Goal: Task Accomplishment & Management: Use online tool/utility

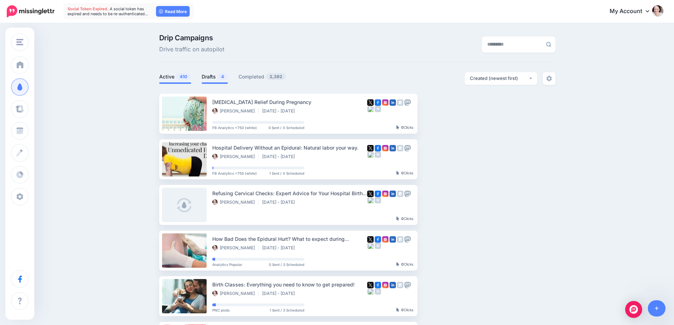
click at [206, 80] on link "Drafts 4" at bounding box center [215, 76] width 26 height 8
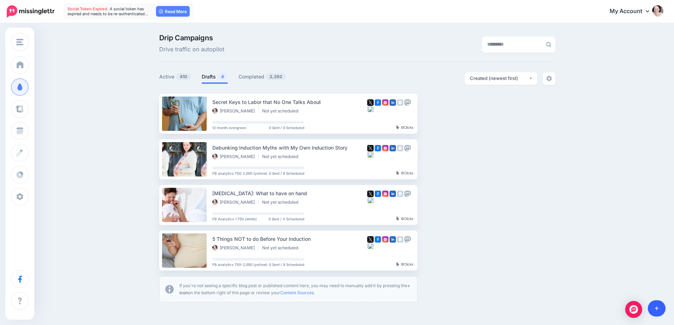
click at [660, 307] on link at bounding box center [657, 308] width 18 height 16
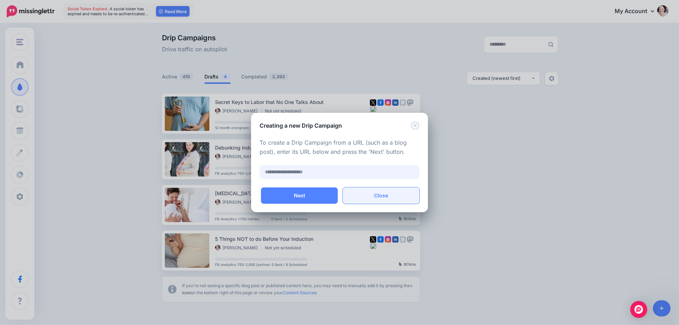
paste input "**********"
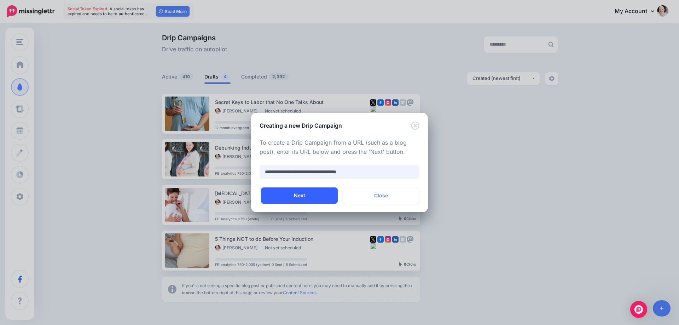
type input "**********"
click at [327, 202] on button "Next" at bounding box center [299, 195] width 77 height 16
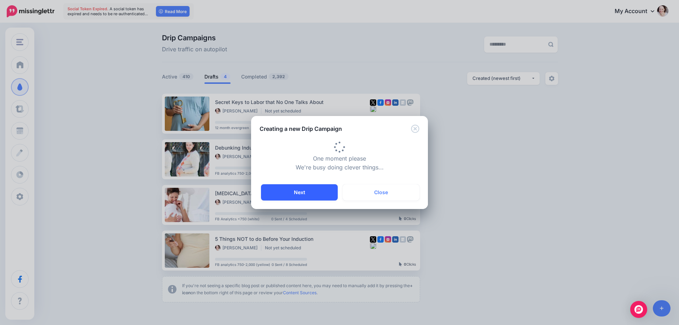
type input "**********"
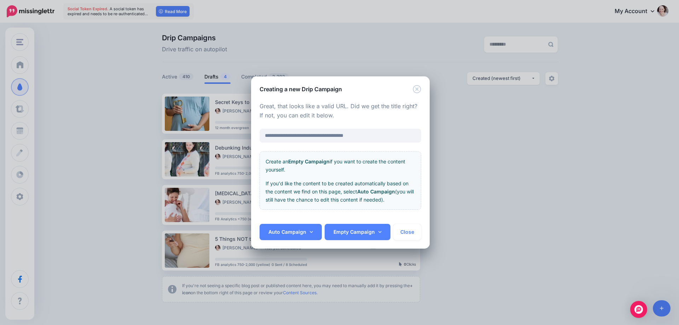
click at [278, 242] on div "Auto Campaign Month-long Promo Just think it will do well Youtube Video Push PN…" at bounding box center [340, 236] width 179 height 25
click at [284, 233] on link "Auto Campaign" at bounding box center [291, 232] width 62 height 16
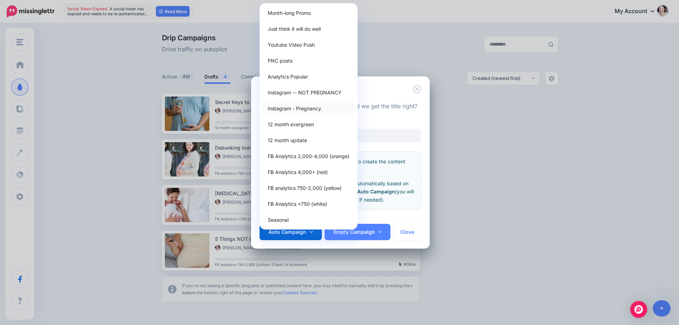
click at [291, 105] on link "Instagram - Pregnancy" at bounding box center [308, 108] width 92 height 14
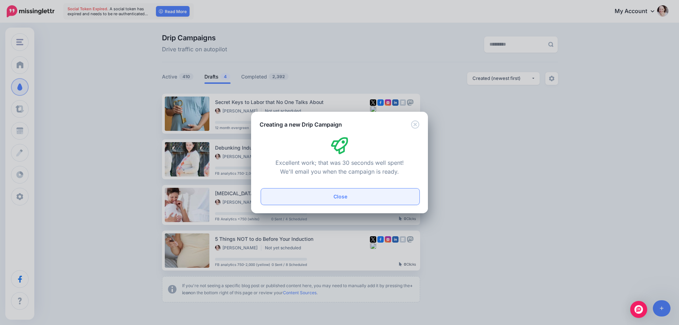
click at [331, 195] on button "Close" at bounding box center [340, 196] width 158 height 16
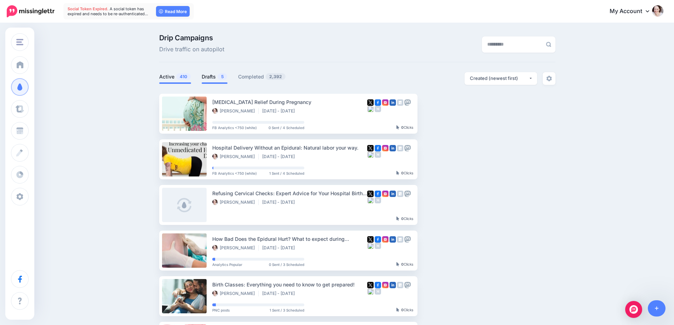
click at [212, 79] on link "Drafts 5" at bounding box center [215, 76] width 26 height 8
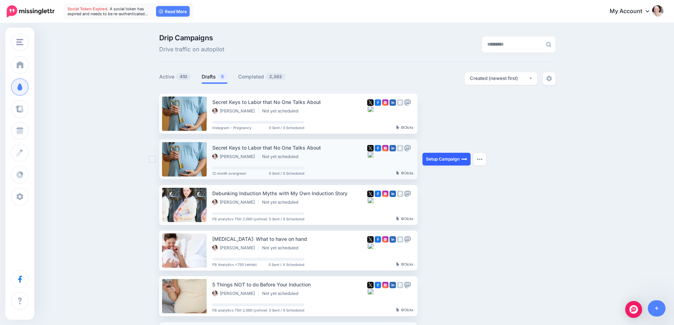
click at [450, 158] on link "Setup Campaign" at bounding box center [446, 159] width 48 height 13
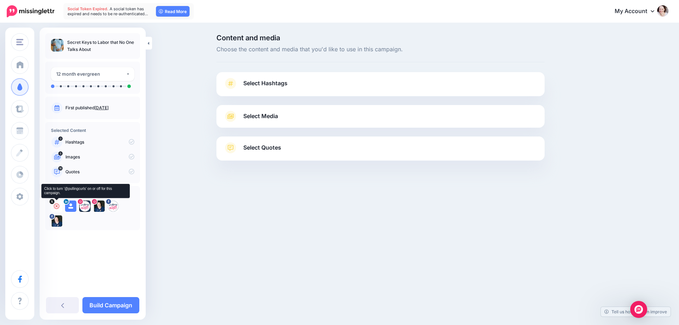
click at [54, 208] on icon at bounding box center [57, 206] width 6 height 6
click at [70, 205] on icon at bounding box center [71, 206] width 6 height 6
click at [83, 206] on icon at bounding box center [85, 206] width 6 height 6
click at [99, 205] on icon at bounding box center [99, 206] width 6 height 6
click at [112, 207] on icon at bounding box center [113, 206] width 6 height 6
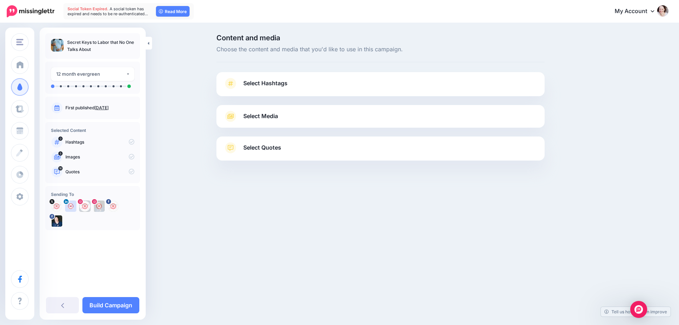
click at [268, 79] on span "Select Hashtags" at bounding box center [265, 84] width 44 height 10
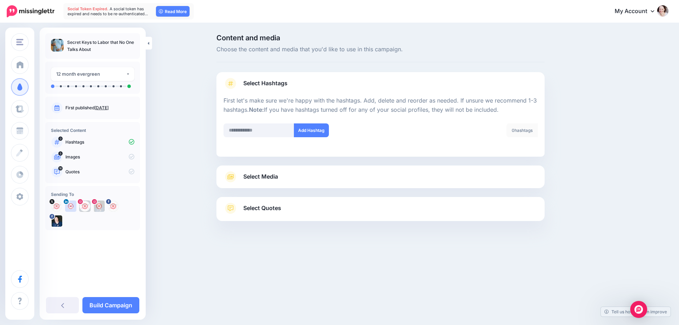
click at [266, 181] on span "Select Media" at bounding box center [260, 177] width 35 height 10
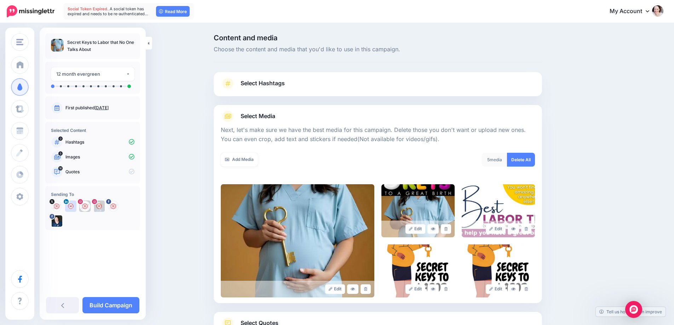
click at [521, 159] on link "Delete All" at bounding box center [521, 160] width 28 height 14
click at [243, 156] on link "Add Media" at bounding box center [239, 160] width 37 height 14
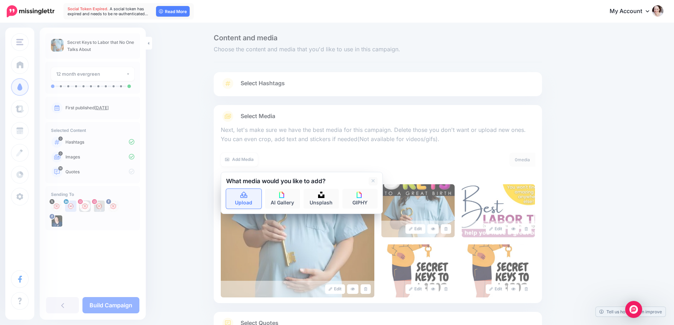
click at [246, 197] on icon at bounding box center [243, 195] width 7 height 6
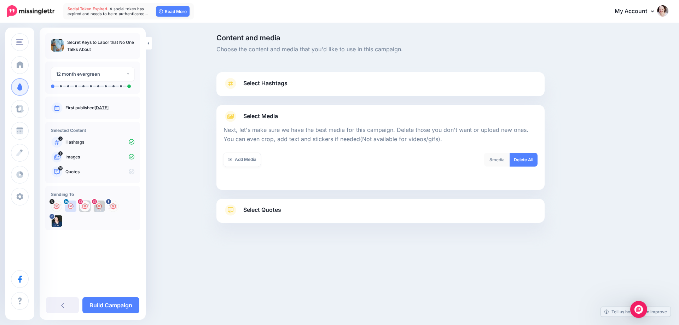
click at [258, 209] on span "Select Quotes" at bounding box center [262, 210] width 38 height 10
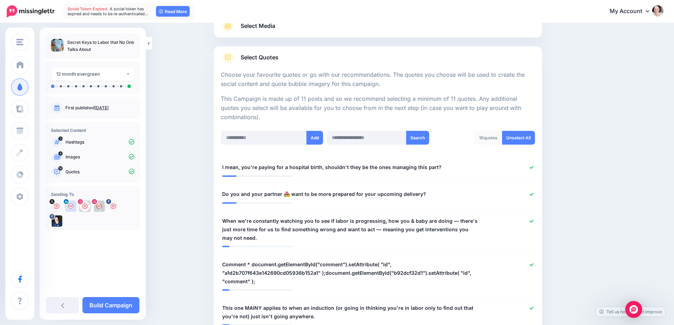
scroll to position [141, 0]
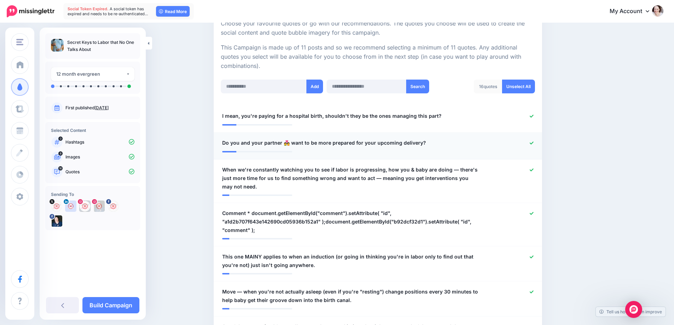
click at [533, 143] on icon at bounding box center [531, 143] width 4 height 4
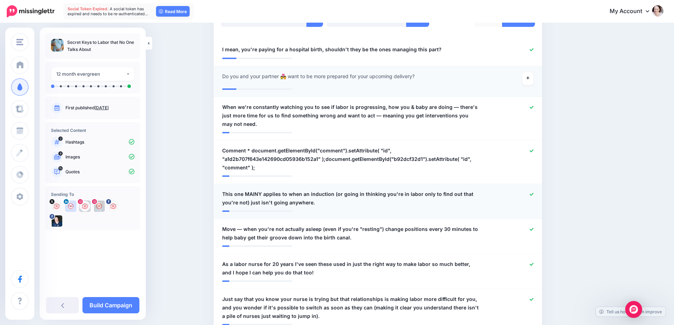
scroll to position [212, 0]
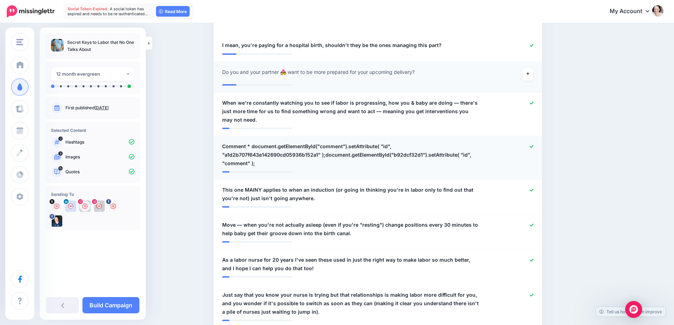
click at [533, 147] on icon at bounding box center [531, 146] width 4 height 3
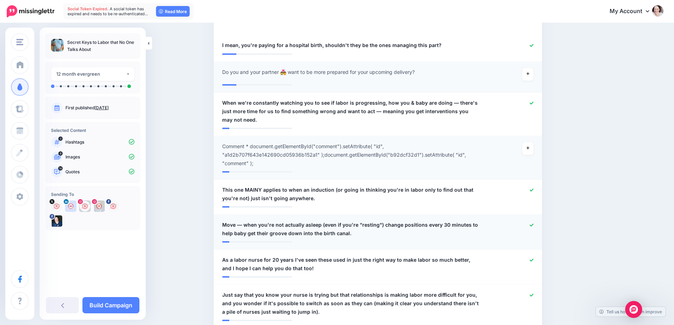
click at [533, 223] on icon at bounding box center [531, 225] width 4 height 4
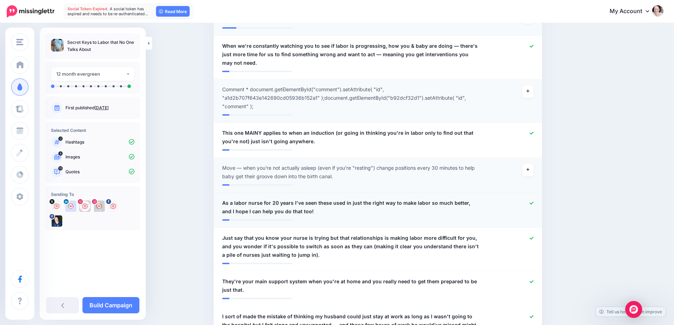
scroll to position [283, 0]
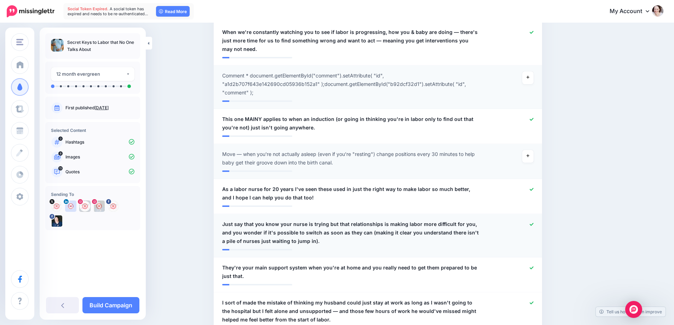
click at [533, 223] on icon at bounding box center [531, 224] width 4 height 3
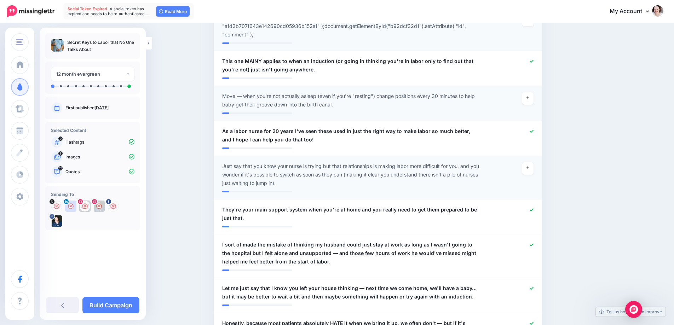
scroll to position [354, 0]
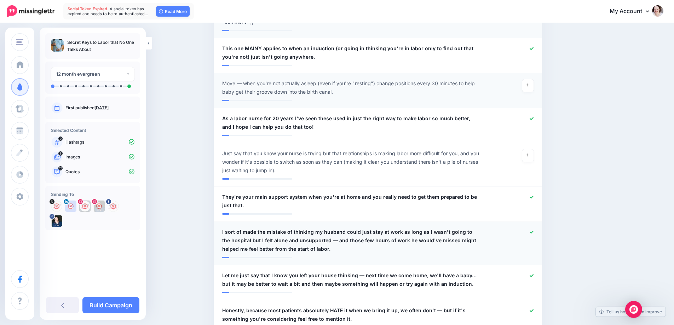
click at [533, 231] on icon at bounding box center [531, 232] width 4 height 3
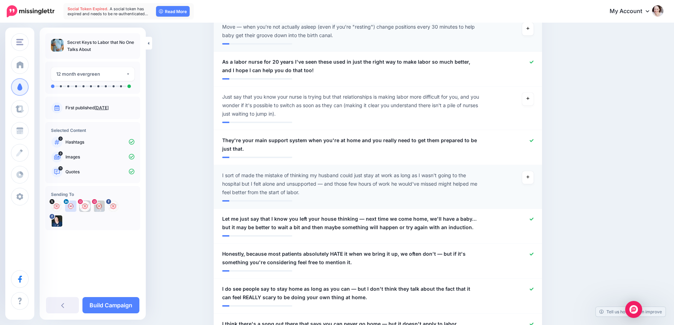
scroll to position [424, 0]
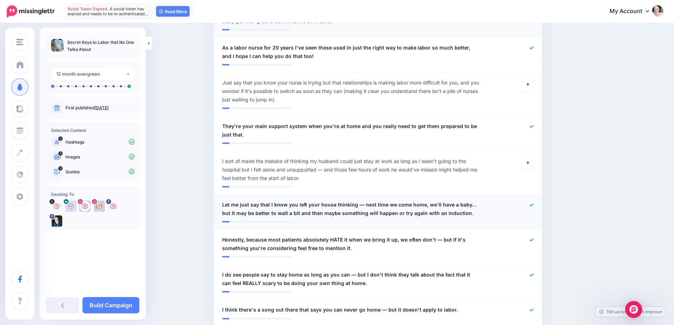
drag, startPoint x: 442, startPoint y: 191, endPoint x: 453, endPoint y: 193, distance: 11.2
click at [444, 195] on li "**********" at bounding box center [378, 212] width 328 height 35
click at [470, 201] on span "Let me just say that I know you left your house thinking — next time we come ho…" at bounding box center [351, 209] width 258 height 17
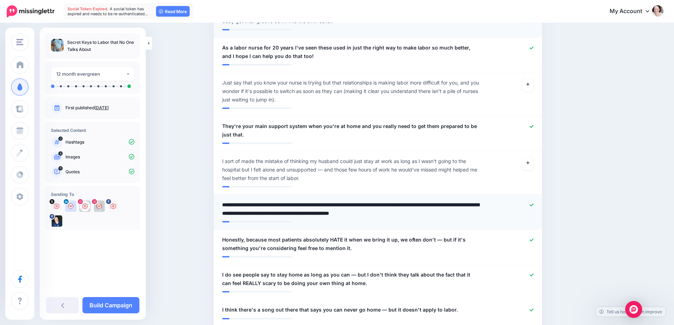
drag, startPoint x: 472, startPoint y: 196, endPoint x: 475, endPoint y: 207, distance: 11.2
click at [475, 207] on textarea "**********" at bounding box center [351, 209] width 258 height 17
type textarea "**********"
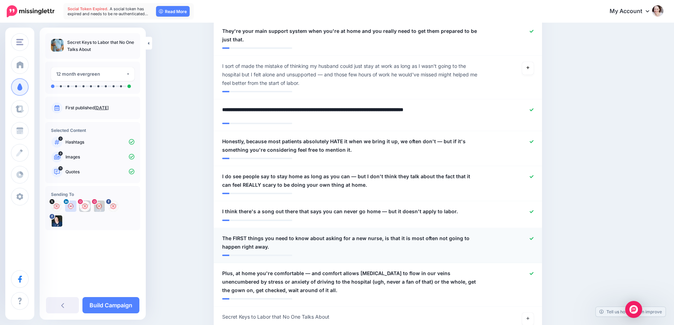
scroll to position [530, 0]
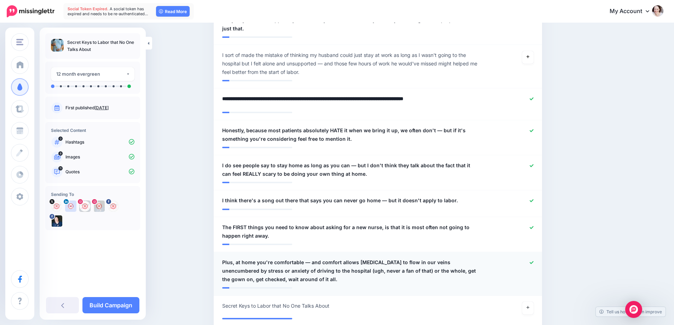
click at [532, 258] on div at bounding box center [512, 270] width 54 height 25
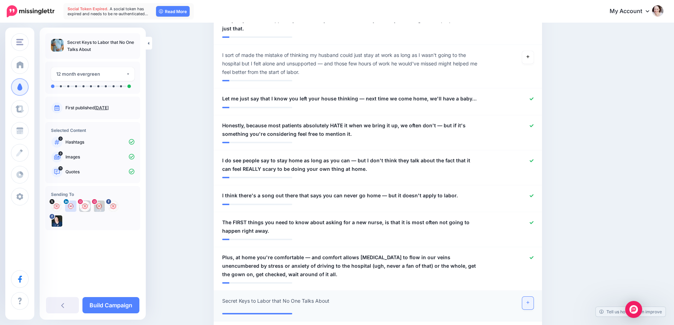
click at [529, 301] on icon at bounding box center [527, 303] width 3 height 4
click at [533, 256] on icon at bounding box center [531, 257] width 4 height 3
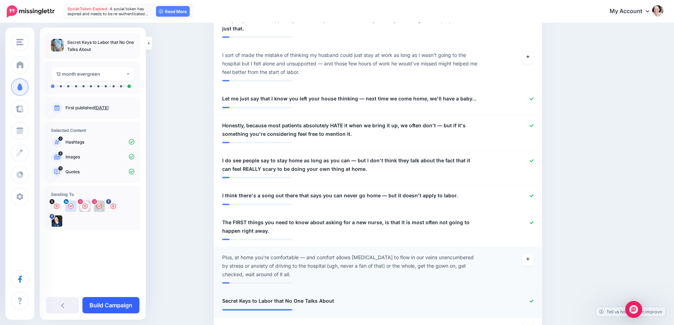
click at [103, 303] on link "Build Campaign" at bounding box center [110, 305] width 57 height 16
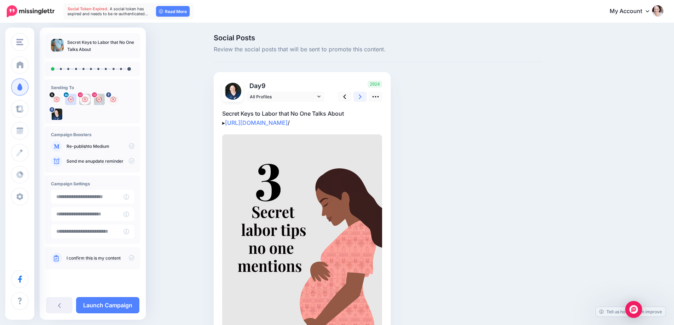
click at [365, 97] on link at bounding box center [359, 97] width 13 height 10
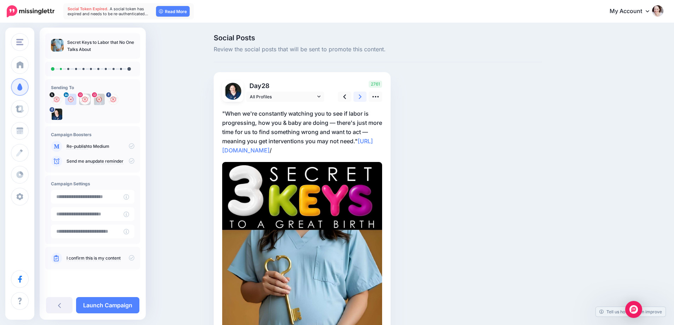
click at [365, 97] on link at bounding box center [359, 97] width 13 height 10
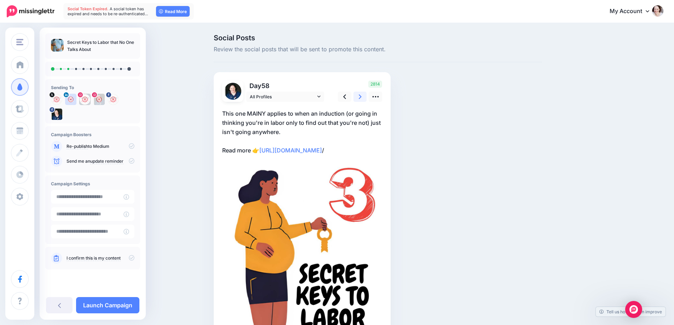
click at [365, 97] on link at bounding box center [359, 97] width 13 height 10
click at [349, 97] on link at bounding box center [344, 97] width 13 height 10
click at [361, 97] on icon at bounding box center [360, 96] width 3 height 5
click at [377, 97] on icon at bounding box center [375, 96] width 6 height 1
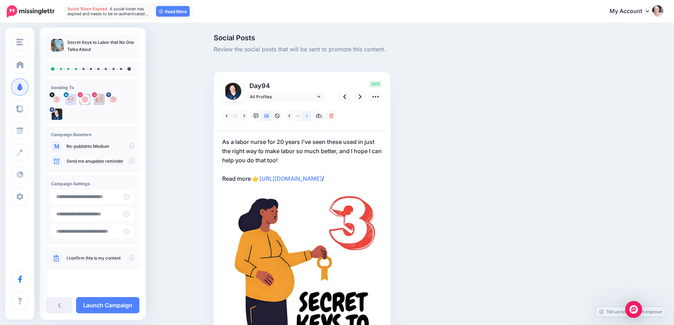
click at [308, 116] on link at bounding box center [306, 116] width 9 height 10
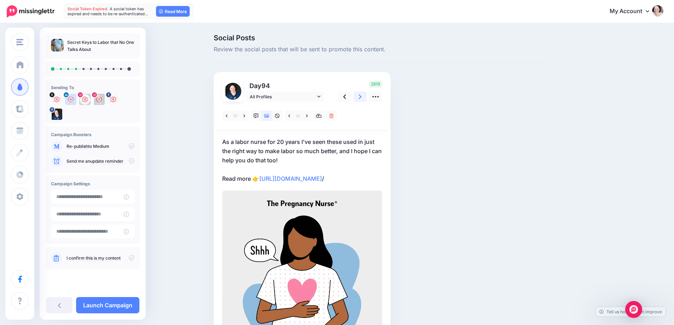
click at [361, 99] on icon at bounding box center [360, 96] width 3 height 7
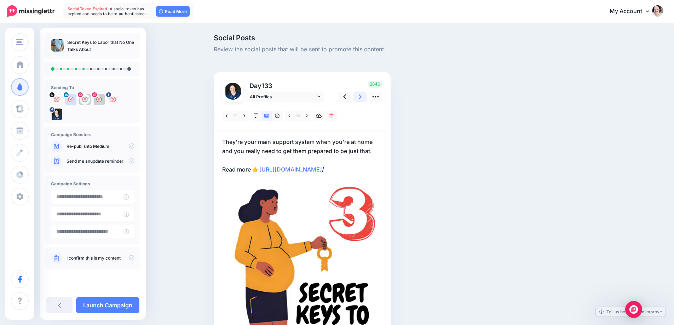
click at [361, 99] on icon at bounding box center [360, 96] width 3 height 7
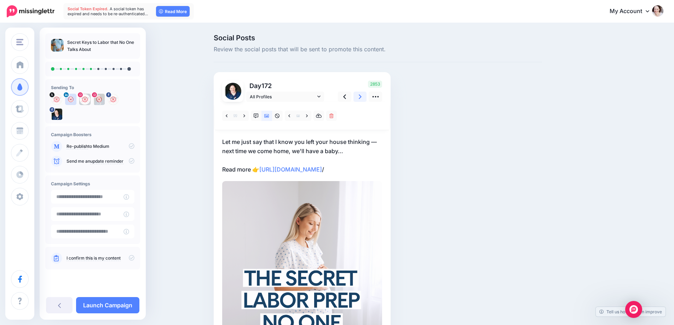
click at [363, 101] on link at bounding box center [359, 97] width 13 height 10
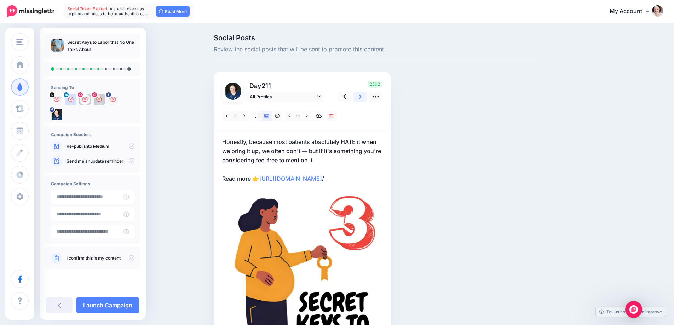
click at [363, 101] on link at bounding box center [359, 97] width 13 height 10
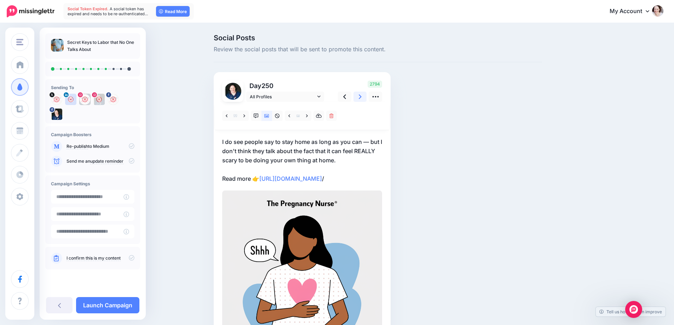
click at [363, 101] on link at bounding box center [359, 97] width 13 height 10
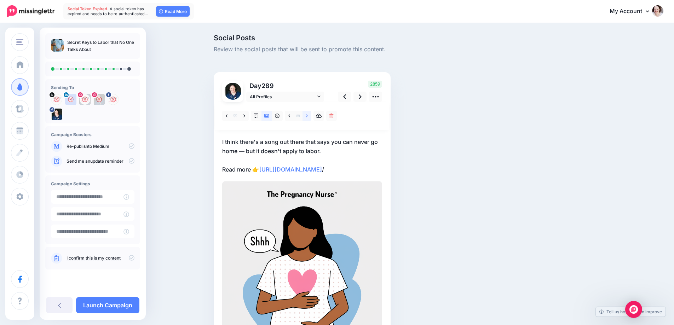
click at [308, 118] on link at bounding box center [306, 116] width 9 height 10
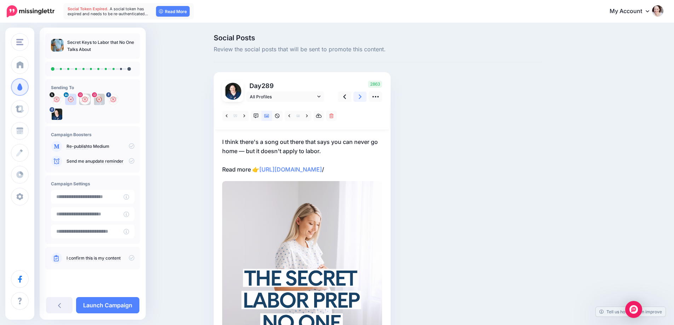
click at [361, 97] on icon at bounding box center [360, 96] width 3 height 7
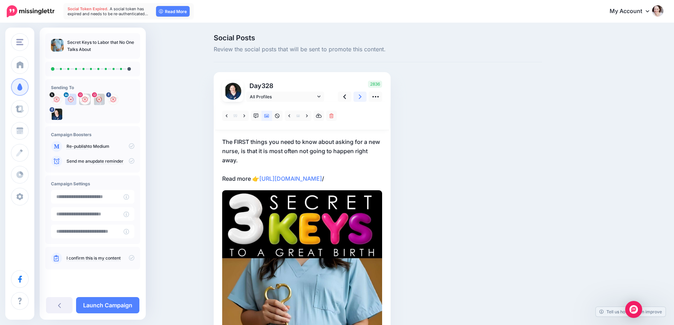
click at [361, 96] on icon at bounding box center [360, 96] width 3 height 5
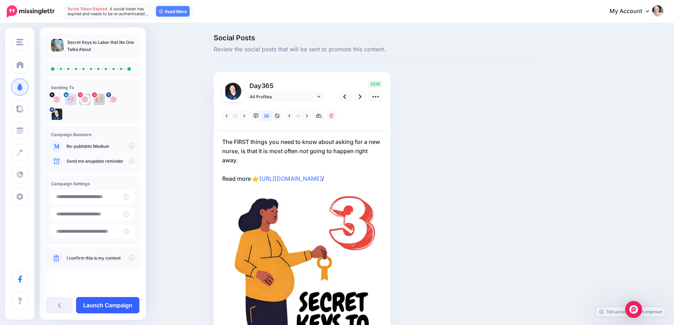
click at [106, 310] on link "Launch Campaign" at bounding box center [107, 305] width 63 height 16
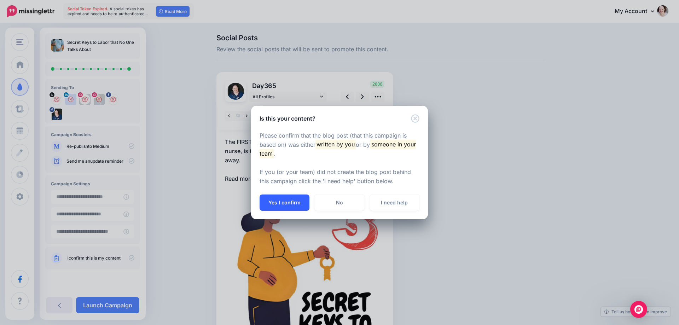
click at [271, 204] on button "Yes I confirm" at bounding box center [285, 203] width 50 height 16
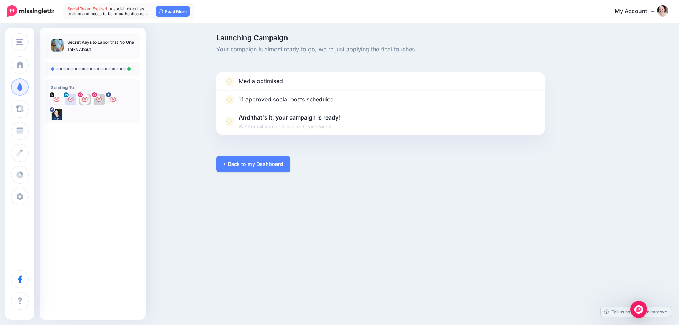
drag, startPoint x: 246, startPoint y: 160, endPoint x: 485, endPoint y: 7, distance: 283.1
click at [247, 160] on link "Back to my Dashboard" at bounding box center [253, 164] width 74 height 16
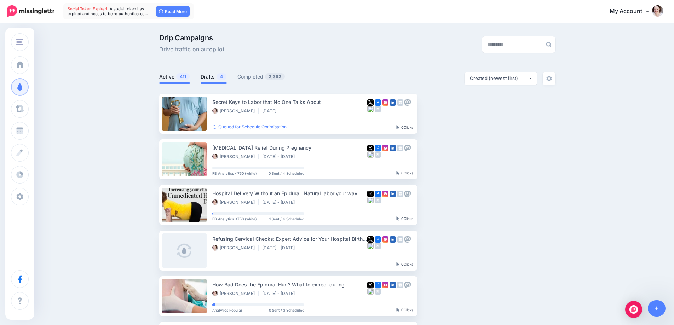
click at [211, 74] on link "Drafts 4" at bounding box center [214, 76] width 26 height 8
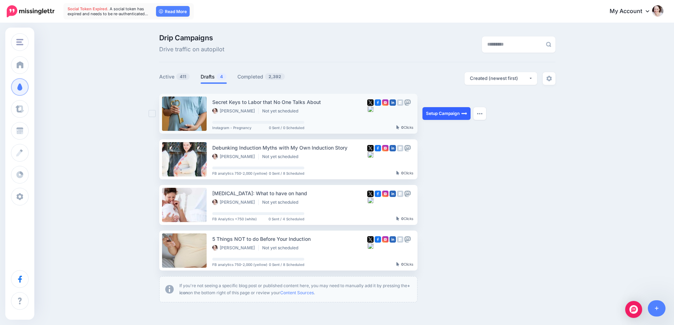
click at [431, 112] on link "Setup Campaign" at bounding box center [446, 113] width 48 height 13
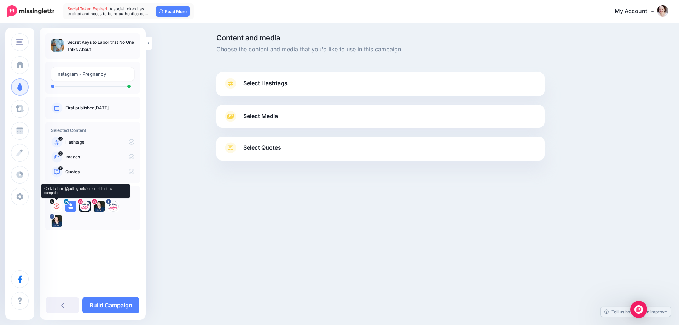
click at [54, 207] on icon at bounding box center [57, 206] width 6 height 6
click at [70, 205] on icon at bounding box center [71, 206] width 6 height 6
click at [84, 206] on icon at bounding box center [85, 206] width 6 height 6
click at [114, 205] on icon at bounding box center [113, 206] width 6 height 6
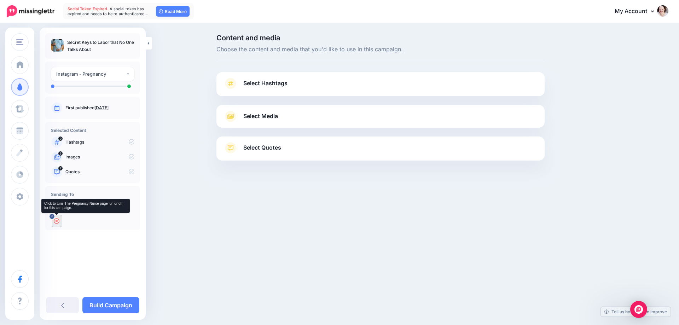
click at [57, 220] on icon at bounding box center [57, 221] width 6 height 6
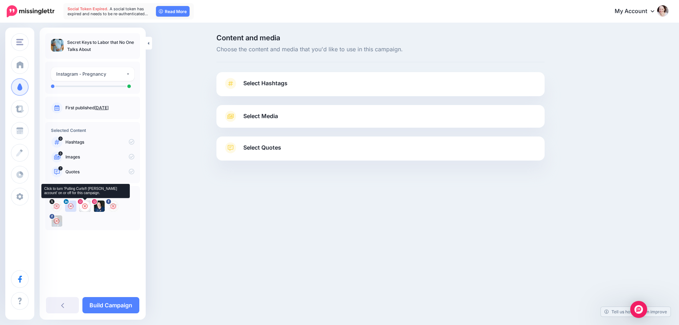
click at [84, 206] on icon at bounding box center [85, 206] width 6 height 6
click at [317, 85] on link "Select Hashtags" at bounding box center [381, 87] width 314 height 18
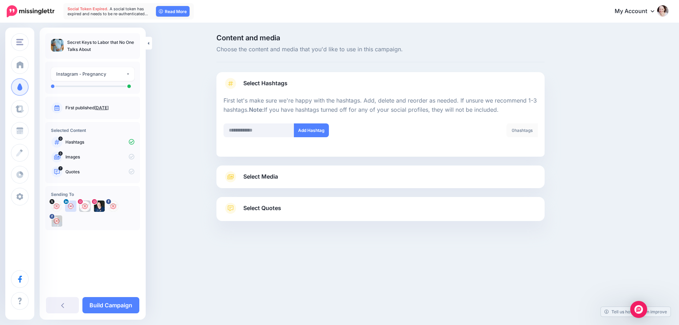
click at [267, 169] on div "Select Media Next, let's make sure we have the best media for this campaign. De…" at bounding box center [380, 177] width 328 height 23
click at [267, 176] on span "Select Media" at bounding box center [260, 177] width 35 height 10
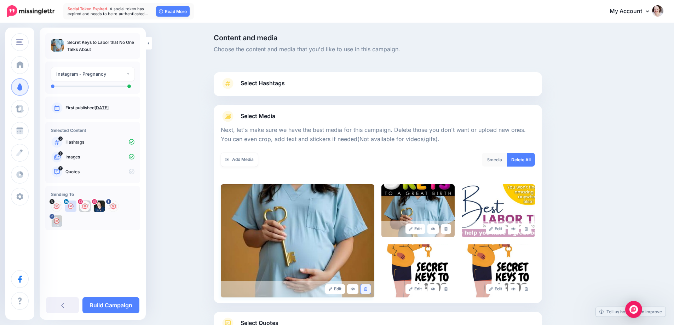
click at [367, 288] on icon at bounding box center [365, 289] width 3 height 4
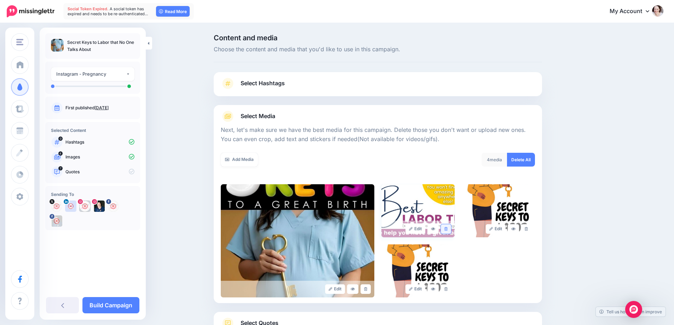
click at [447, 228] on icon at bounding box center [445, 229] width 3 height 4
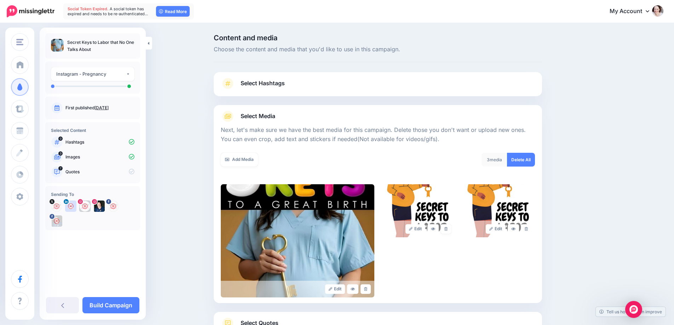
click at [447, 228] on icon at bounding box center [445, 229] width 3 height 4
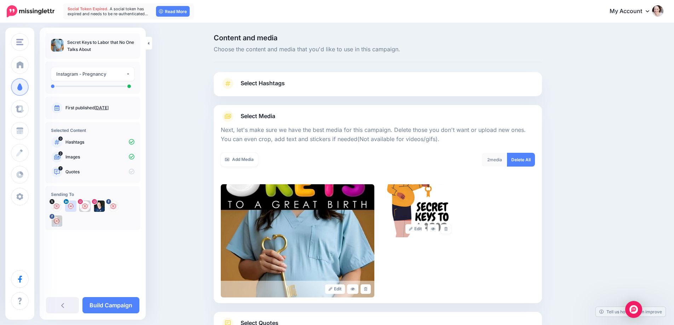
click at [447, 228] on icon at bounding box center [445, 229] width 3 height 4
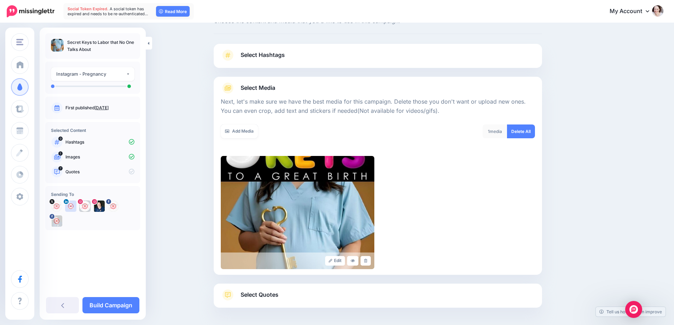
scroll to position [57, 0]
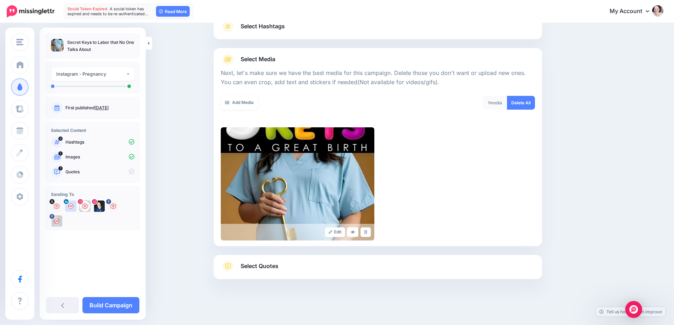
click at [255, 253] on div at bounding box center [378, 250] width 328 height 9
click at [254, 261] on span "Select Quotes" at bounding box center [259, 266] width 38 height 10
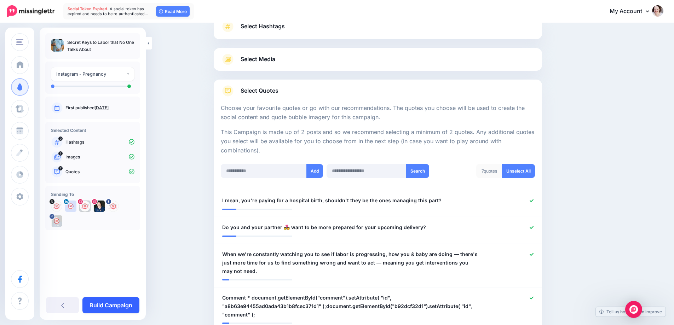
click at [101, 305] on link "Build Campaign" at bounding box center [110, 305] width 57 height 16
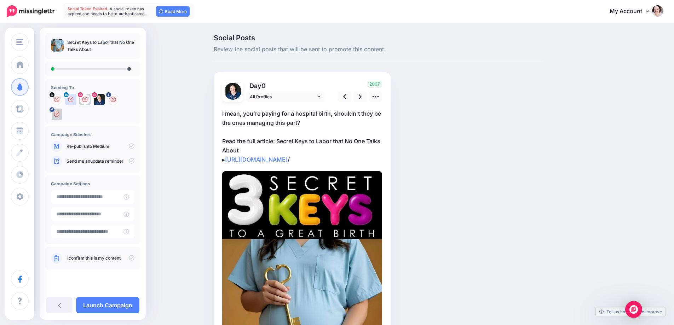
click at [275, 121] on p "I mean, you're paying for a hospital birth, shouldn't they be the ones managing…" at bounding box center [302, 136] width 160 height 55
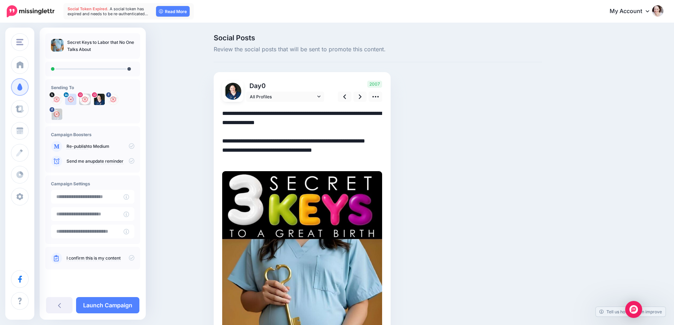
click at [275, 121] on textarea "**********" at bounding box center [302, 136] width 160 height 55
paste textarea "**********"
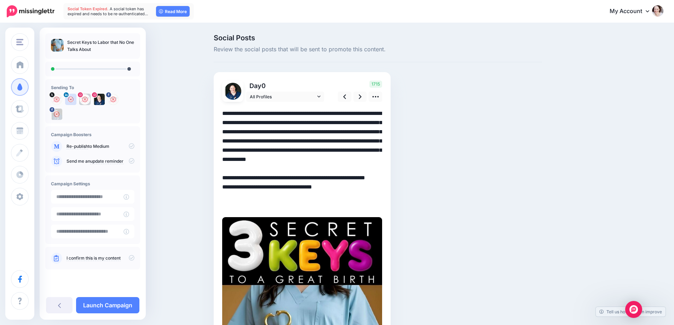
click at [382, 140] on textarea "**********" at bounding box center [302, 159] width 160 height 101
click at [379, 141] on textarea "**********" at bounding box center [302, 159] width 160 height 101
click at [366, 95] on link at bounding box center [359, 97] width 13 height 10
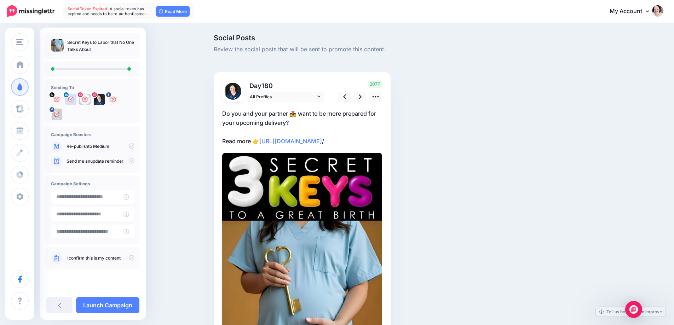
click at [271, 123] on p "Do you and your partner 💑 want to be more prepared for your upcoming delivery? …" at bounding box center [302, 127] width 160 height 37
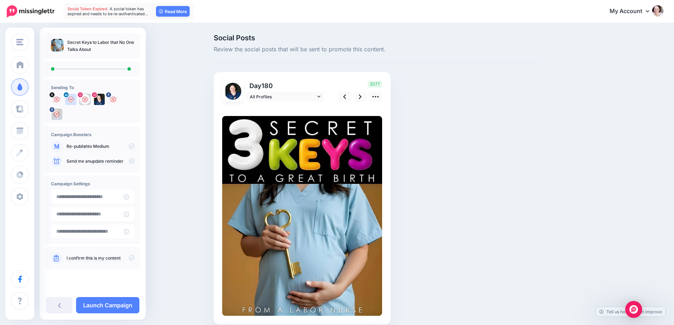
click at [222, 109] on textarea "**********" at bounding box center [222, 109] width 0 height 0
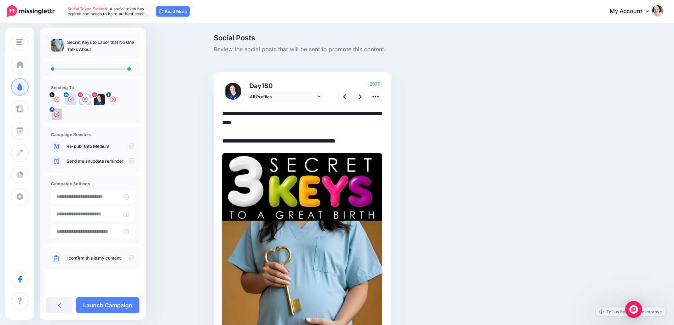
click at [271, 122] on textarea "**********" at bounding box center [302, 127] width 160 height 37
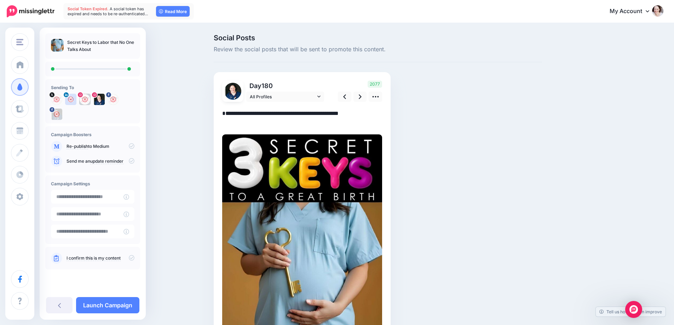
paste textarea "**********"
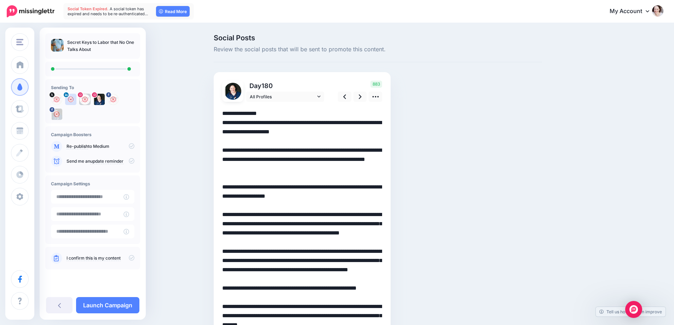
drag, startPoint x: 265, startPoint y: 117, endPoint x: 198, endPoint y: 117, distance: 66.1
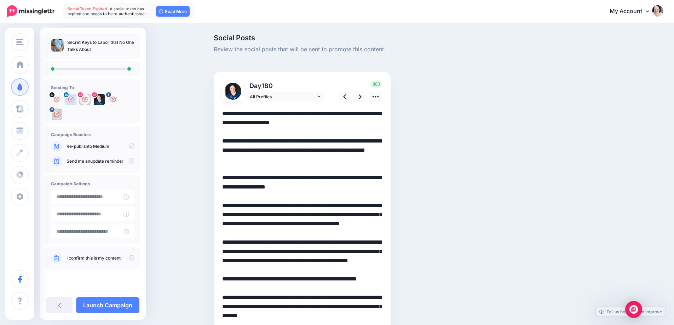
click at [243, 179] on textarea at bounding box center [302, 265] width 160 height 313
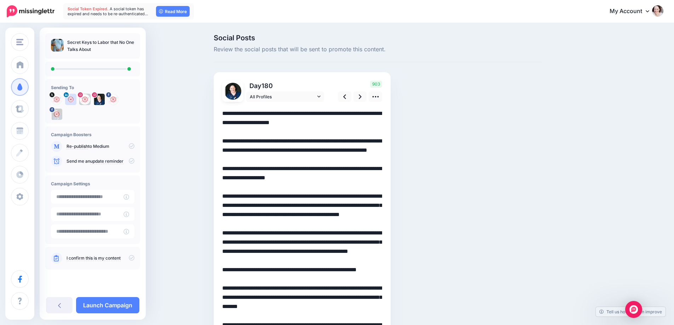
type textarea "**********"
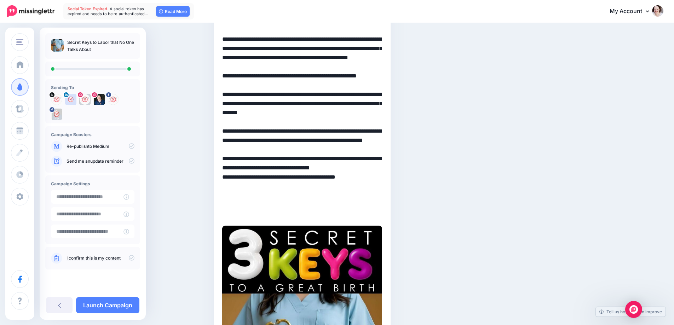
scroll to position [212, 0]
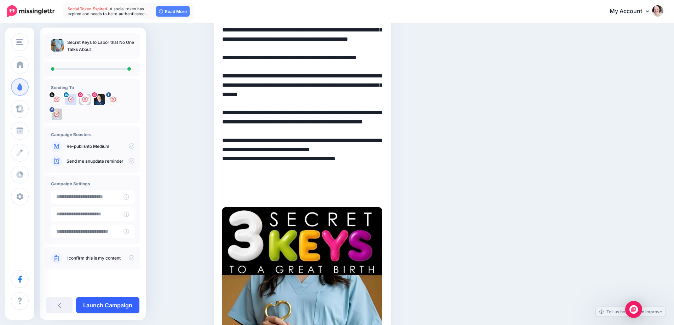
click at [93, 306] on link "Launch Campaign" at bounding box center [107, 305] width 63 height 16
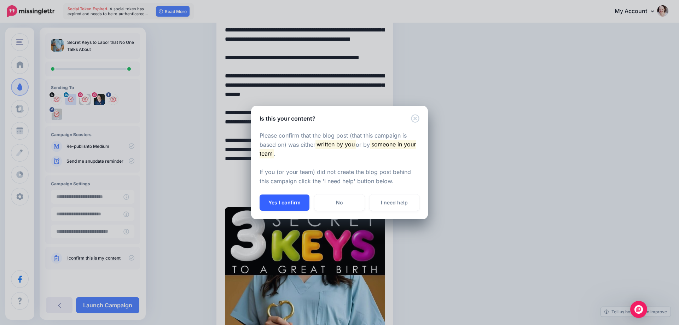
click at [280, 209] on button "Yes I confirm" at bounding box center [285, 203] width 50 height 16
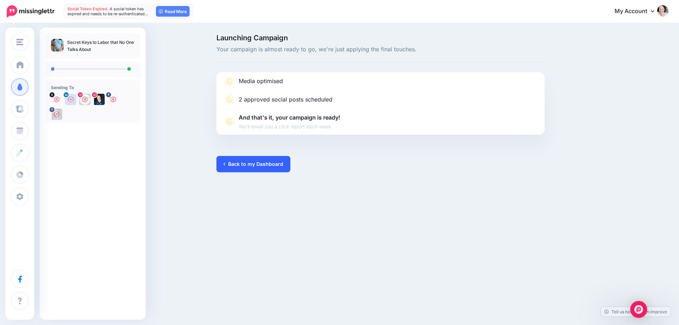
click at [259, 164] on link "Back to my Dashboard" at bounding box center [253, 164] width 74 height 16
